Goal: Information Seeking & Learning: Learn about a topic

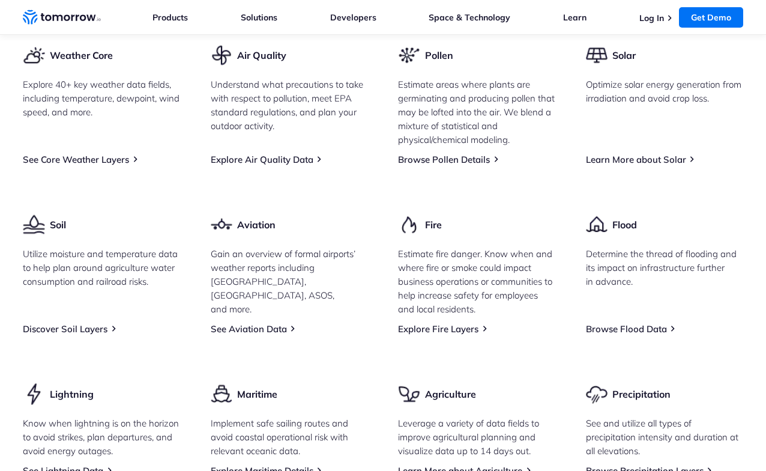
scroll to position [1561, 0]
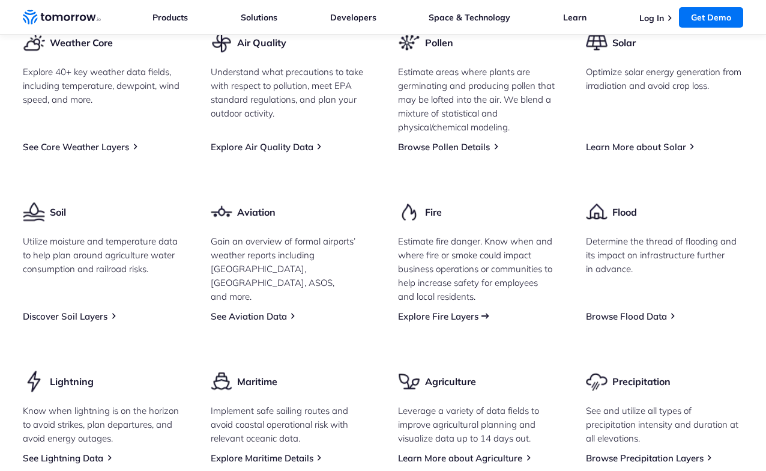
click at [474, 322] on link "Explore Fire Layers" at bounding box center [438, 315] width 80 height 11
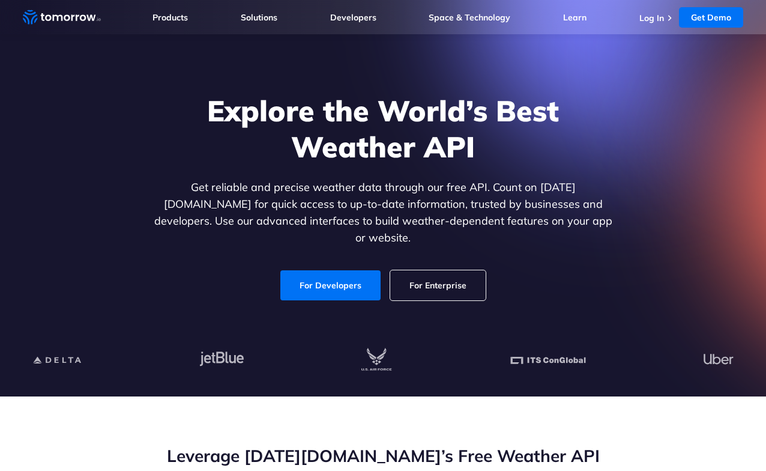
scroll to position [0, 0]
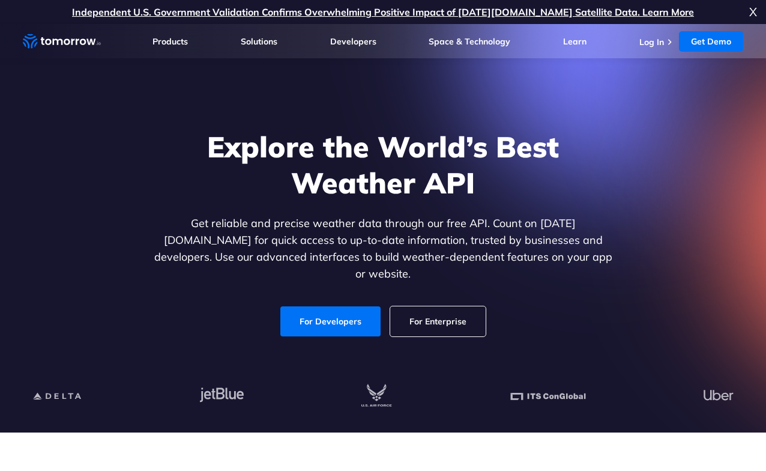
click at [463, 306] on link "For Enterprise" at bounding box center [437, 321] width 95 height 30
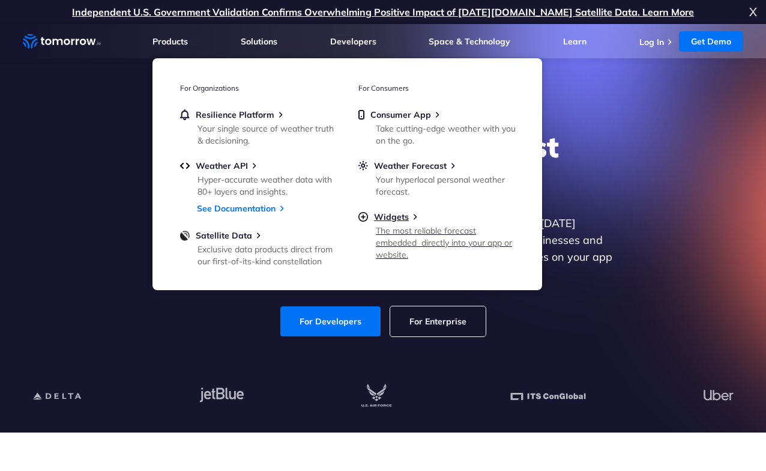
click at [411, 226] on div "The most reliable forecast embedded  directly into your app or website." at bounding box center [446, 242] width 140 height 36
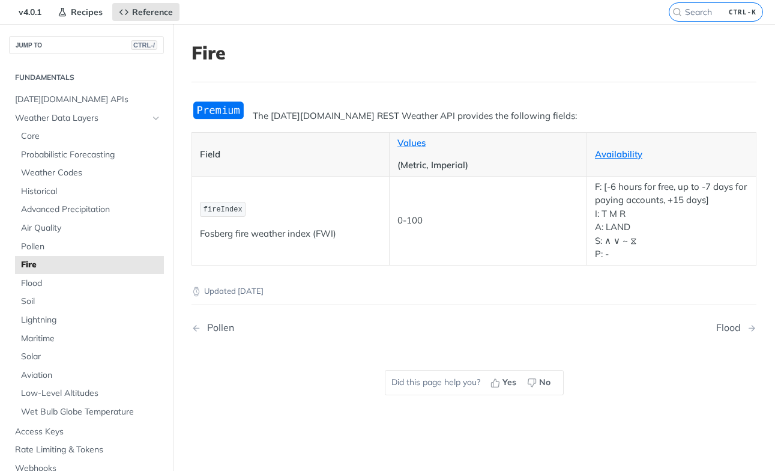
scroll to position [60, 0]
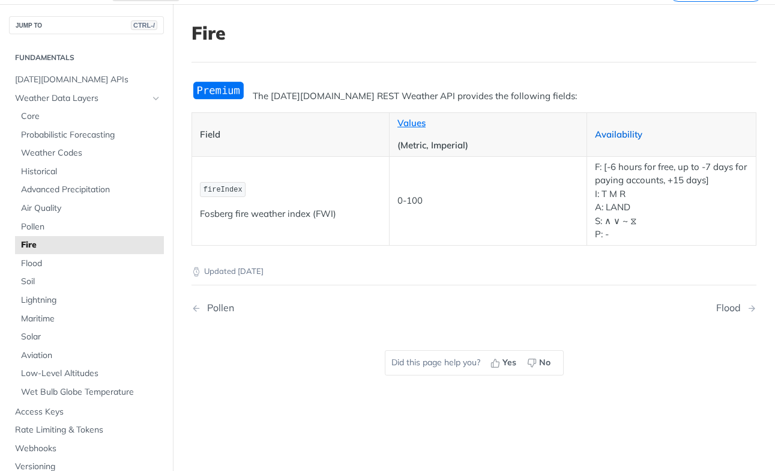
click at [619, 134] on link "Availability" at bounding box center [618, 133] width 47 height 11
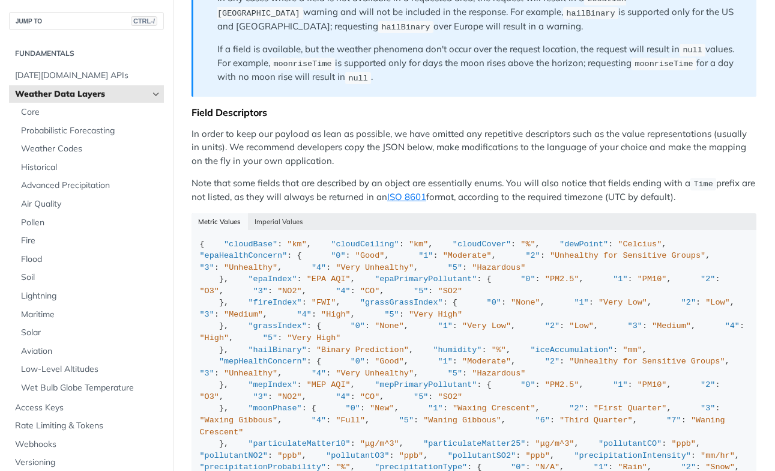
scroll to position [1140, 0]
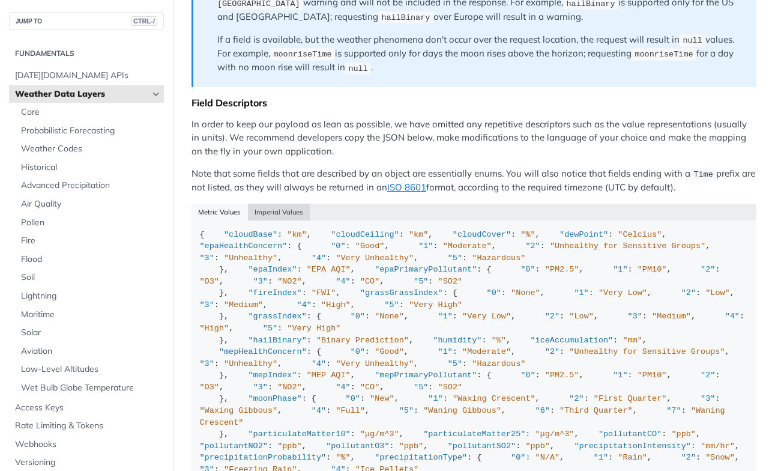
click at [283, 203] on button "Imperial Values" at bounding box center [279, 211] width 62 height 17
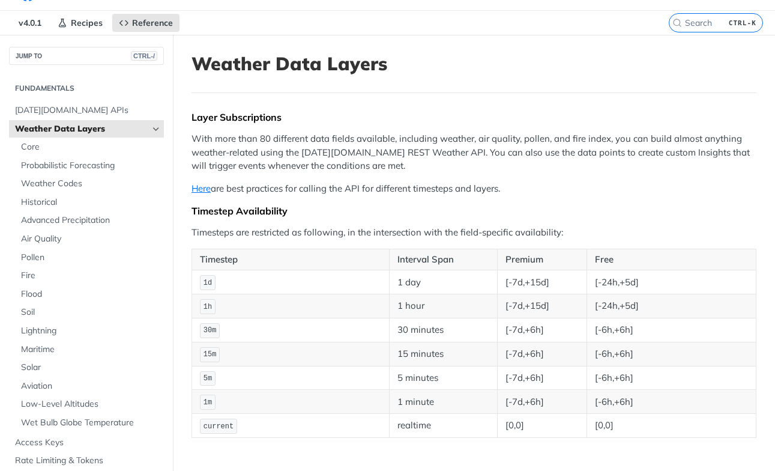
scroll to position [0, 0]
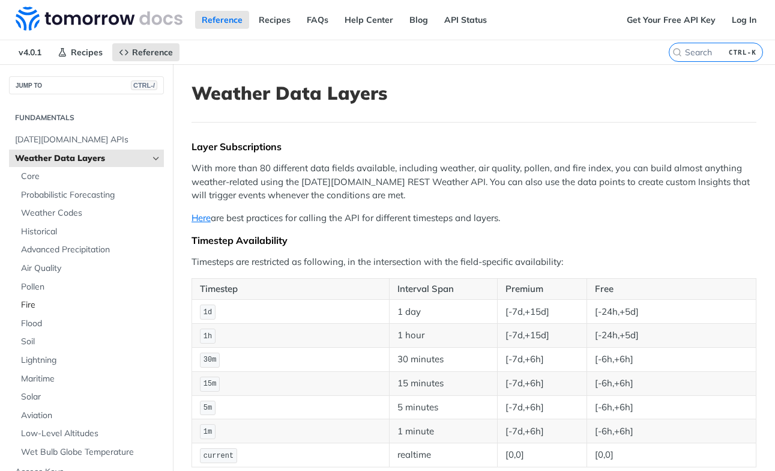
click at [28, 312] on link "Fire" at bounding box center [89, 305] width 149 height 18
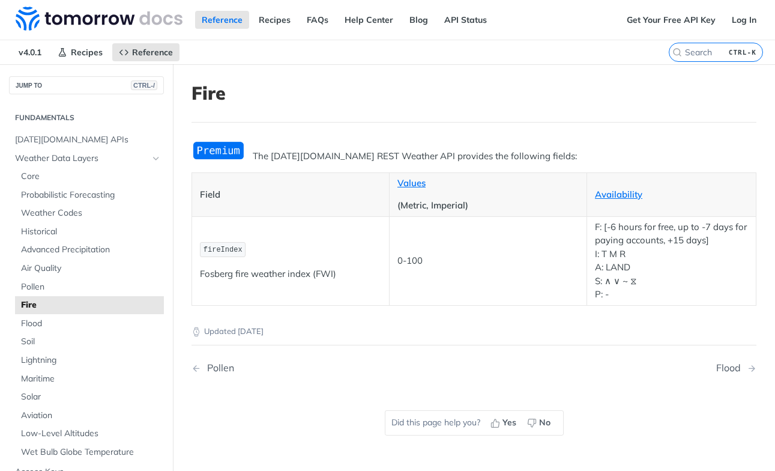
click at [216, 250] on span "fireIndex" at bounding box center [222, 249] width 39 height 8
click at [220, 248] on span "fireIndex" at bounding box center [222, 249] width 39 height 8
click at [236, 285] on td "fireIndex [PERSON_NAME] fire weather index (FWI)" at bounding box center [290, 260] width 197 height 89
click at [465, 276] on td "0-100" at bounding box center [488, 260] width 197 height 89
click at [465, 256] on p "0-100" at bounding box center [487, 261] width 181 height 14
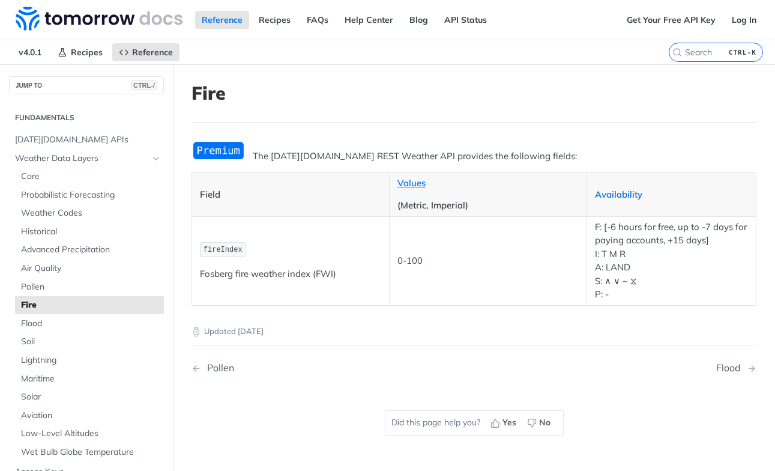
click at [612, 194] on link "Availability" at bounding box center [618, 193] width 47 height 11
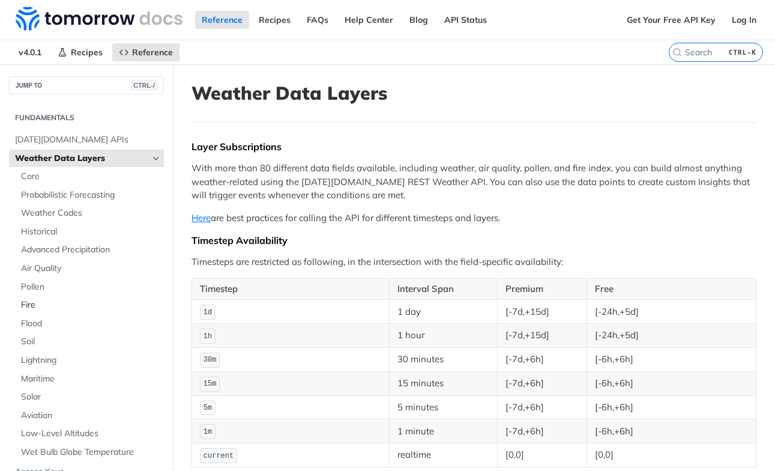
click at [38, 305] on span "Fire" at bounding box center [91, 305] width 140 height 12
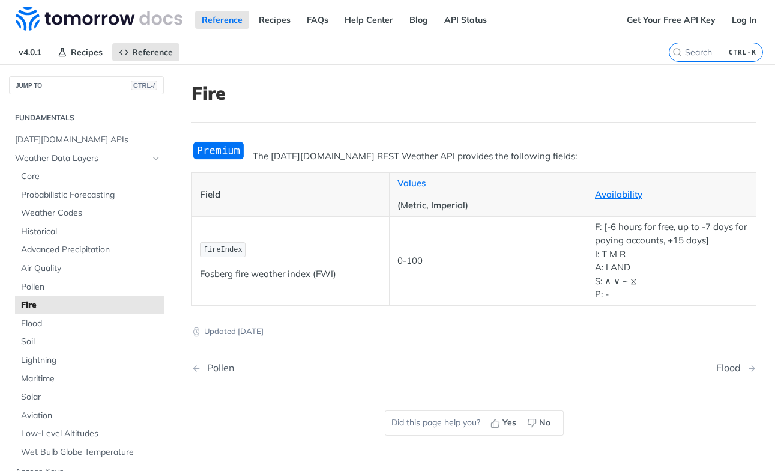
click at [222, 149] on img "Expand image" at bounding box center [218, 150] width 54 height 20
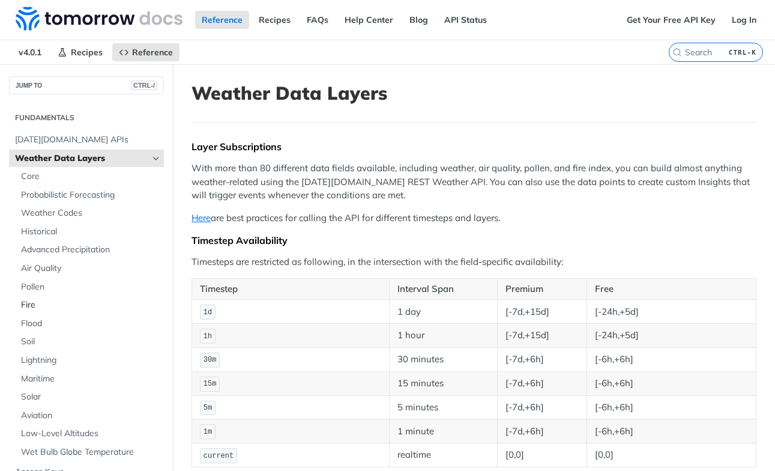
click at [29, 306] on span "Fire" at bounding box center [91, 305] width 140 height 12
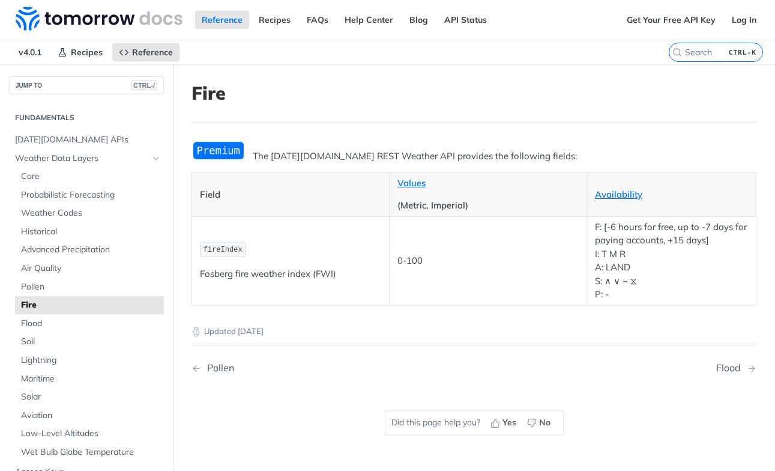
click at [436, 256] on p "0-100" at bounding box center [487, 261] width 181 height 14
